Goal: Task Accomplishment & Management: Use online tool/utility

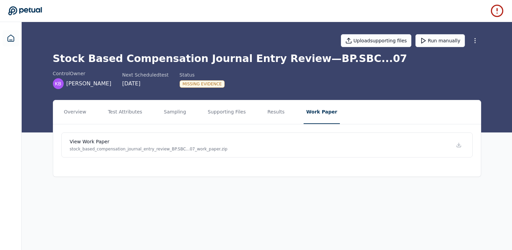
click at [13, 46] on div at bounding box center [11, 147] width 22 height 250
click at [12, 39] on icon at bounding box center [11, 38] width 8 height 8
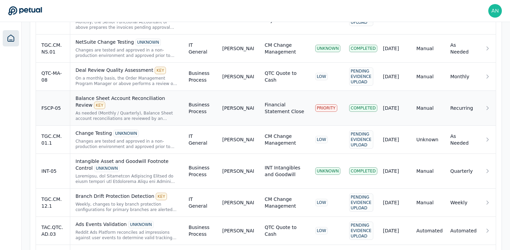
scroll to position [313, 0]
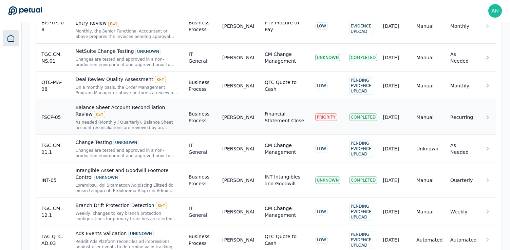
click at [219, 123] on td "[PERSON_NAME]" at bounding box center [238, 117] width 42 height 35
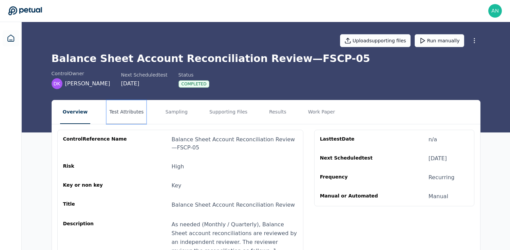
click at [133, 113] on button "Test Attributes" at bounding box center [126, 112] width 40 height 24
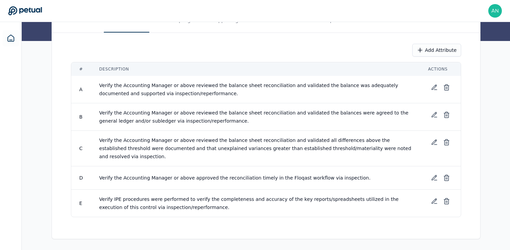
click at [133, 113] on span "Verify the Accounting Manager or above reviewed the balance sheet reconciliatio…" at bounding box center [254, 117] width 311 height 14
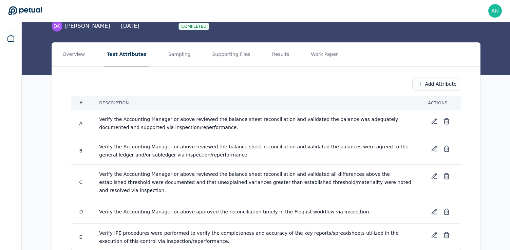
scroll to position [46, 0]
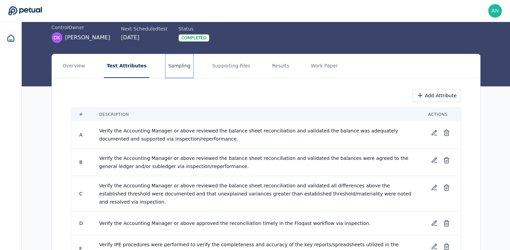
click at [180, 72] on button "Sampling" at bounding box center [180, 66] width 28 height 24
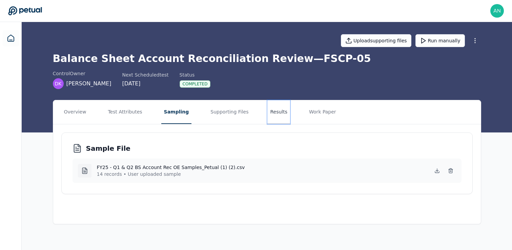
click at [268, 110] on button "Results" at bounding box center [279, 112] width 23 height 24
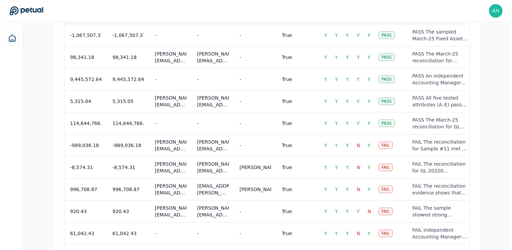
scroll to position [716, 0]
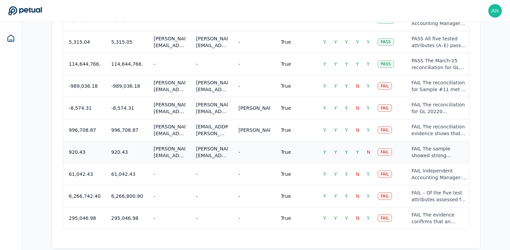
click at [420, 145] on div "FAIL The sample showed strong evidence that an Accounting Manager (Daniel Koop,…" at bounding box center [439, 152] width 56 height 14
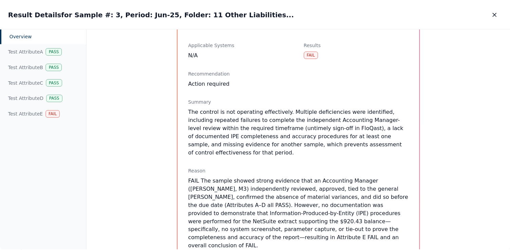
scroll to position [221, 0]
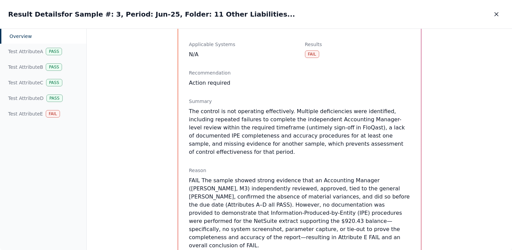
click at [445, 135] on div "Overview Sample Sample # : 3 Period : Jun-25 Folder : 11 Other Liabilities Acco…" at bounding box center [300, 140] width 426 height 222
click at [499, 16] on icon "button" at bounding box center [496, 14] width 7 height 7
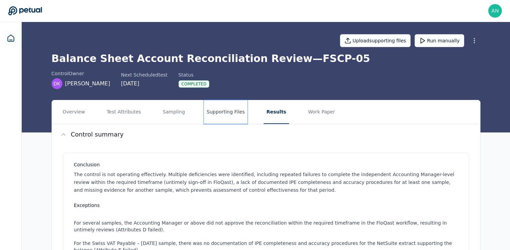
click at [219, 113] on button "Supporting Files" at bounding box center [225, 112] width 43 height 24
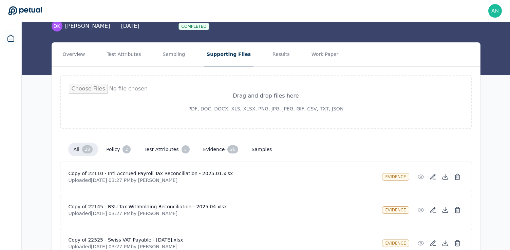
scroll to position [56, 0]
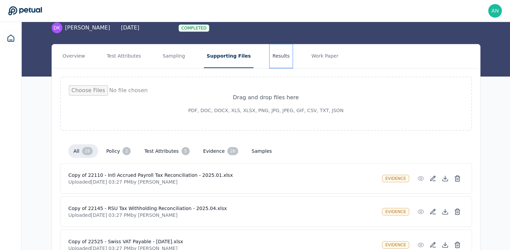
click at [270, 62] on button "Results" at bounding box center [281, 56] width 23 height 24
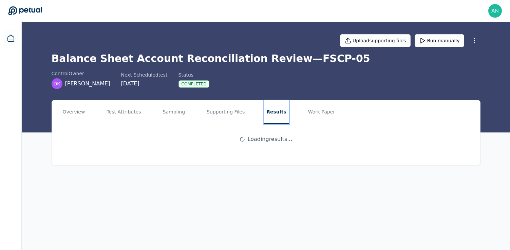
scroll to position [0, 0]
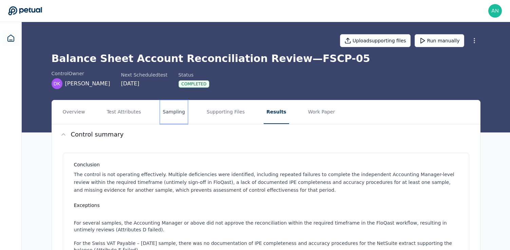
click at [174, 109] on button "Sampling" at bounding box center [174, 112] width 28 height 24
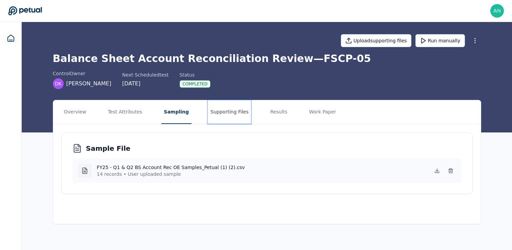
click at [219, 113] on button "Supporting Files" at bounding box center [229, 112] width 43 height 24
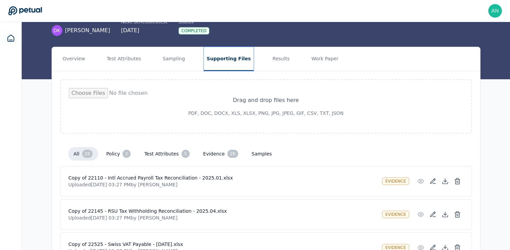
scroll to position [36, 0]
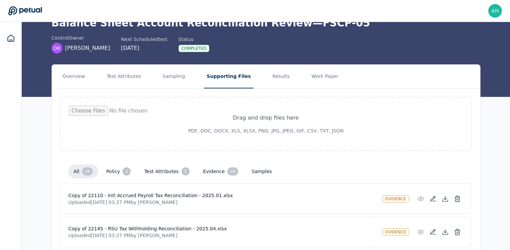
click at [258, 111] on input "file" at bounding box center [266, 124] width 394 height 37
click at [121, 83] on button "Test Attributes" at bounding box center [124, 77] width 40 height 24
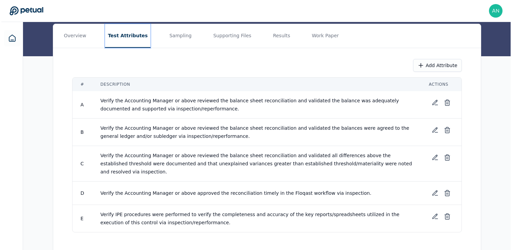
scroll to position [92, 0]
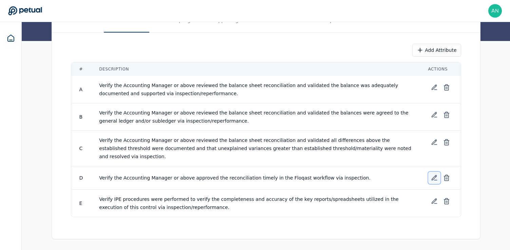
click at [437, 177] on icon at bounding box center [434, 178] width 7 height 7
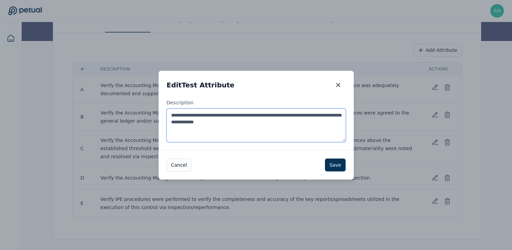
click at [273, 122] on textarea "**********" at bounding box center [256, 125] width 179 height 33
click at [282, 123] on textarea "**********" at bounding box center [256, 125] width 179 height 33
click at [277, 125] on textarea "**********" at bounding box center [256, 125] width 179 height 33
click at [277, 124] on textarea "**********" at bounding box center [256, 125] width 179 height 33
drag, startPoint x: 277, startPoint y: 124, endPoint x: 167, endPoint y: 119, distance: 110.7
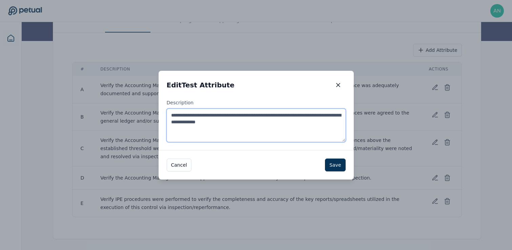
click at [167, 119] on textarea "**********" at bounding box center [256, 125] width 179 height 33
click at [258, 123] on textarea "**********" at bounding box center [256, 125] width 179 height 33
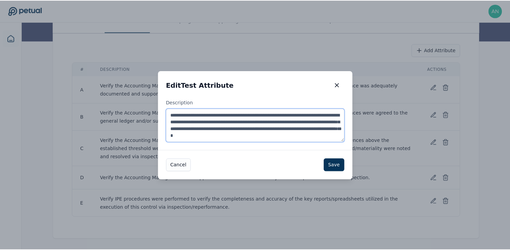
scroll to position [3, 0]
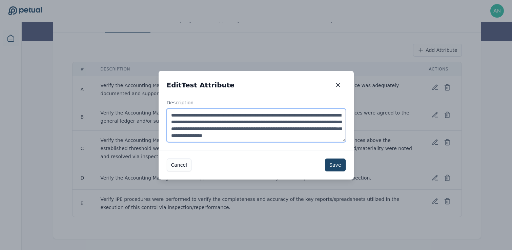
type textarea "**********"
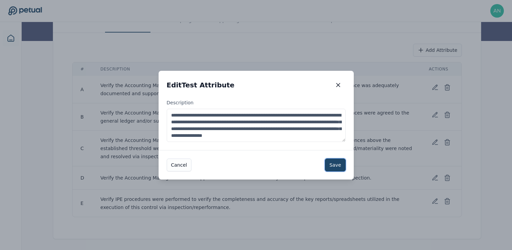
click at [342, 166] on button "Save" at bounding box center [335, 165] width 20 height 13
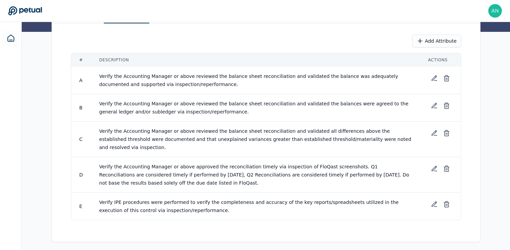
scroll to position [103, 0]
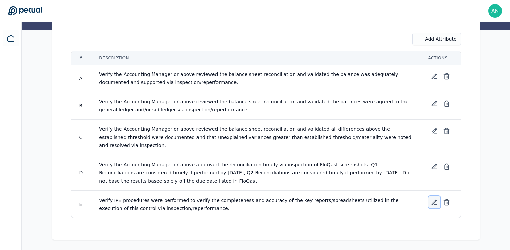
click at [431, 201] on icon at bounding box center [434, 202] width 7 height 7
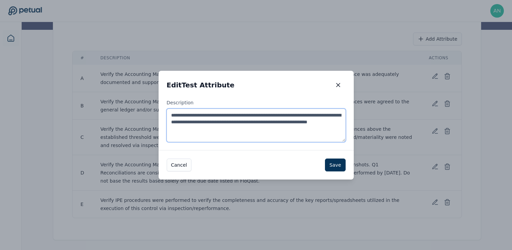
click at [276, 130] on textarea "**********" at bounding box center [256, 125] width 179 height 33
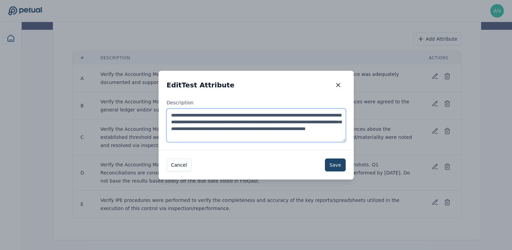
type textarea "**********"
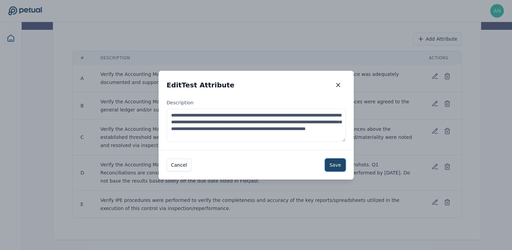
click at [333, 166] on button "Save" at bounding box center [335, 165] width 20 height 13
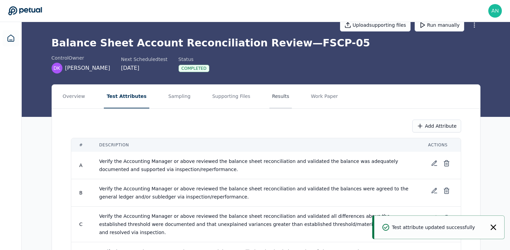
scroll to position [0, 0]
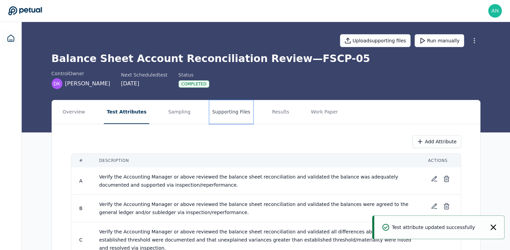
click at [227, 114] on button "Supporting Files" at bounding box center [230, 112] width 43 height 24
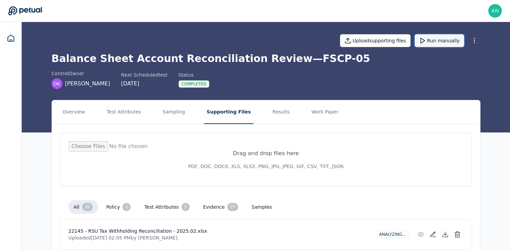
click at [436, 44] on button "Run manually" at bounding box center [439, 40] width 50 height 13
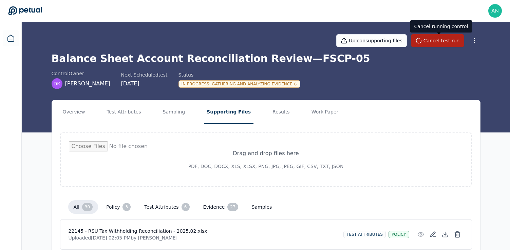
click at [493, 83] on div "Upload supporting files Cancel test run Balance Sheet Account Reconciliation Re…" at bounding box center [266, 77] width 488 height 111
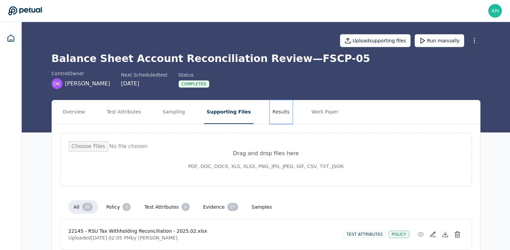
click at [273, 106] on button "Results" at bounding box center [281, 112] width 23 height 24
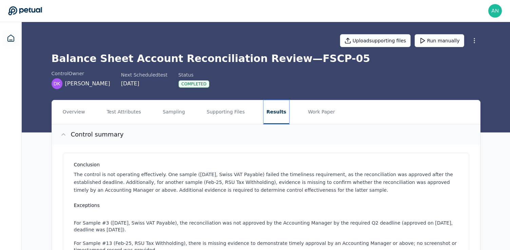
scroll to position [31, 0]
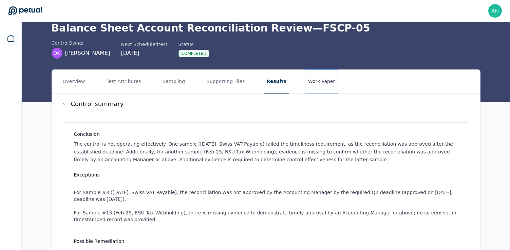
click at [315, 81] on button "Work Paper" at bounding box center [321, 82] width 33 height 24
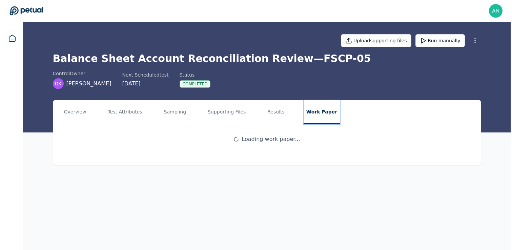
scroll to position [0, 0]
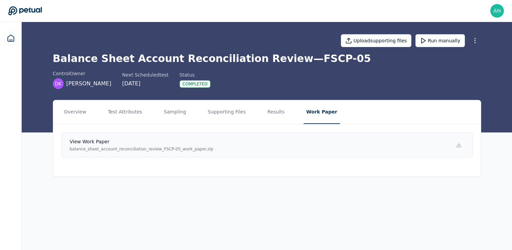
click at [295, 155] on link "View work paper balance_sheet_account_reconciliation_review_FSCP-05_work_paper.…" at bounding box center [267, 145] width 412 height 25
drag, startPoint x: 366, startPoint y: 250, endPoint x: 214, endPoint y: 47, distance: 253.1
click at [214, 47] on div "Upload supporting files Run manually" at bounding box center [267, 41] width 429 height 24
